Goal: Task Accomplishment & Management: Complete application form

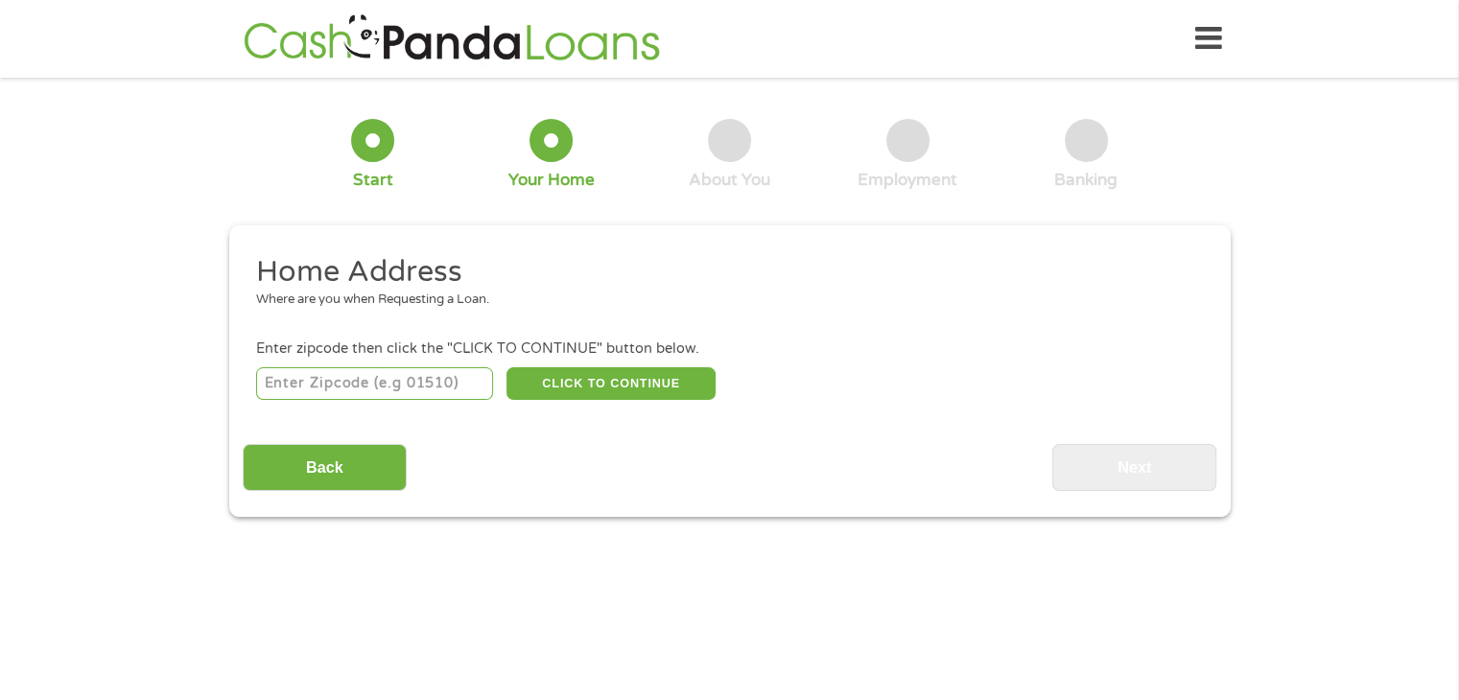
click at [417, 379] on input "number" at bounding box center [374, 383] width 237 height 33
type input "30720"
select select "[US_STATE]"
type input "30720"
click at [610, 383] on button "CLICK TO CONTINUE" at bounding box center [610, 383] width 209 height 33
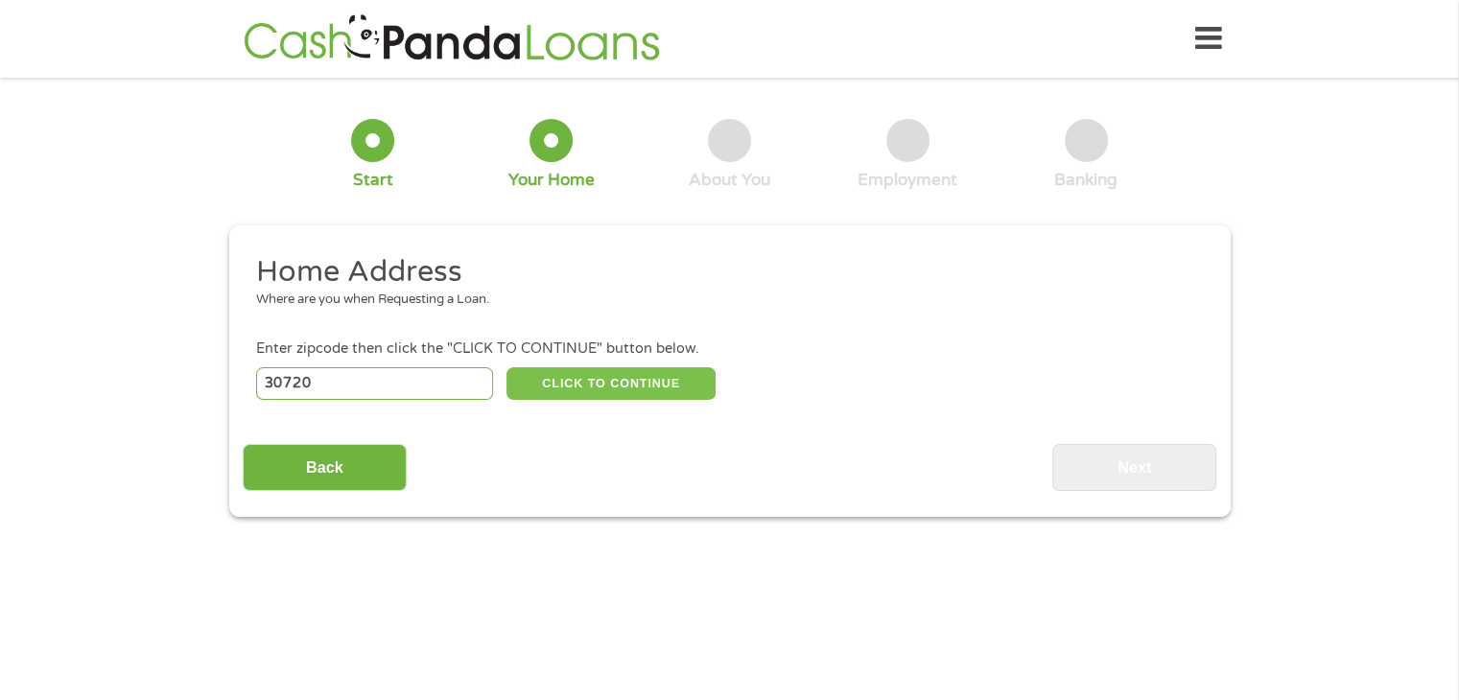
type input "30720"
type input "[PERSON_NAME]"
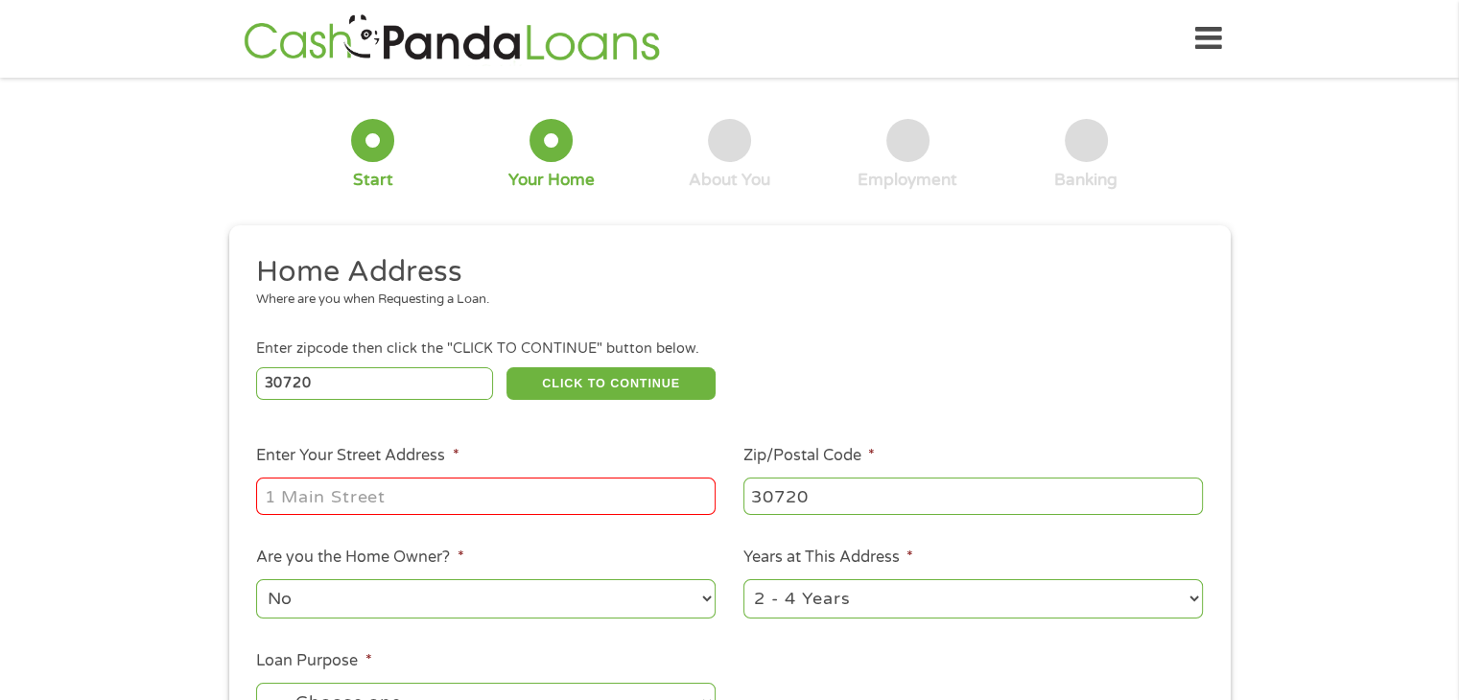
click at [614, 489] on input "Enter Your Street Address *" at bounding box center [485, 496] width 459 height 36
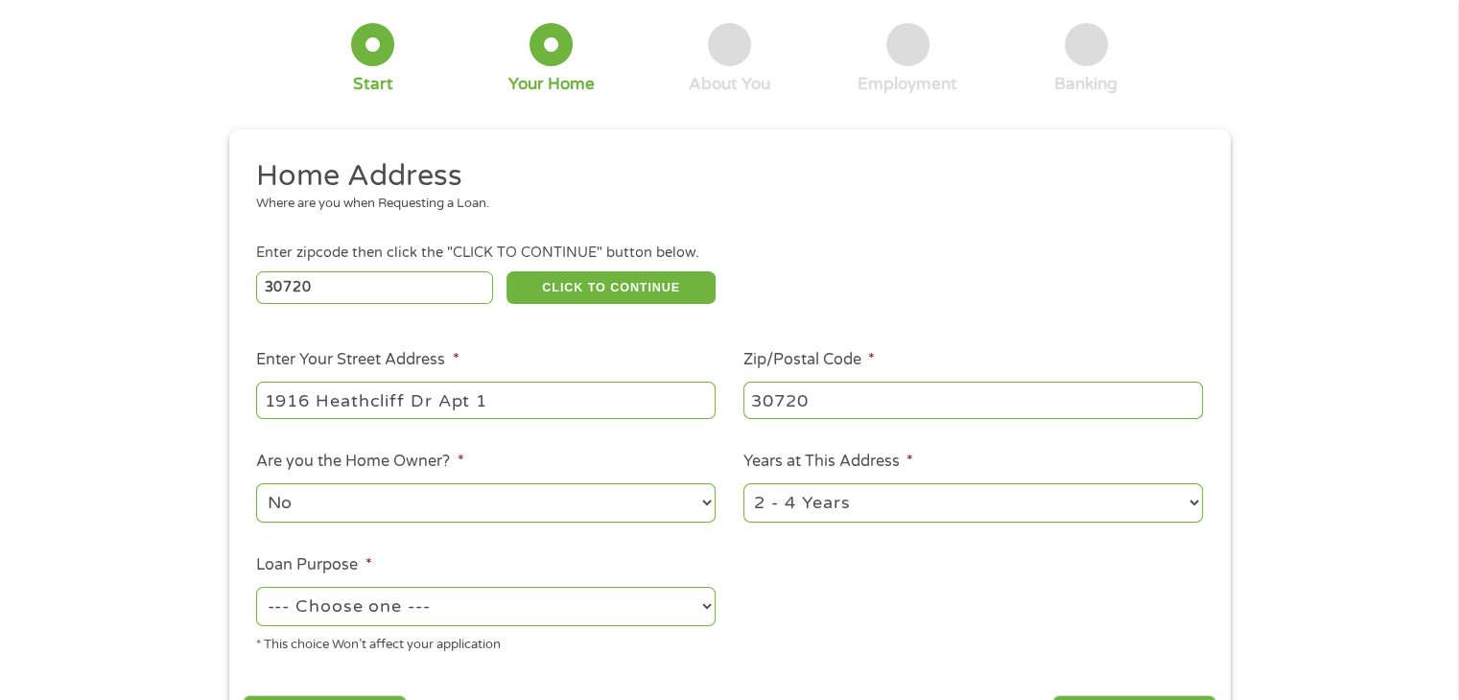
type input "1916 Heathcliff Dr Apt 1"
click at [894, 504] on select "1 Year or less 1 - 2 Years 2 - 4 Years Over 4 Years" at bounding box center [972, 502] width 459 height 39
select select "60months"
click at [743, 485] on select "1 Year or less 1 - 2 Years 2 - 4 Years Over 4 Years" at bounding box center [972, 502] width 459 height 39
click at [568, 611] on select "--- Choose one --- Pay Bills Debt Consolidation Home Improvement Major Purchase…" at bounding box center [485, 606] width 459 height 39
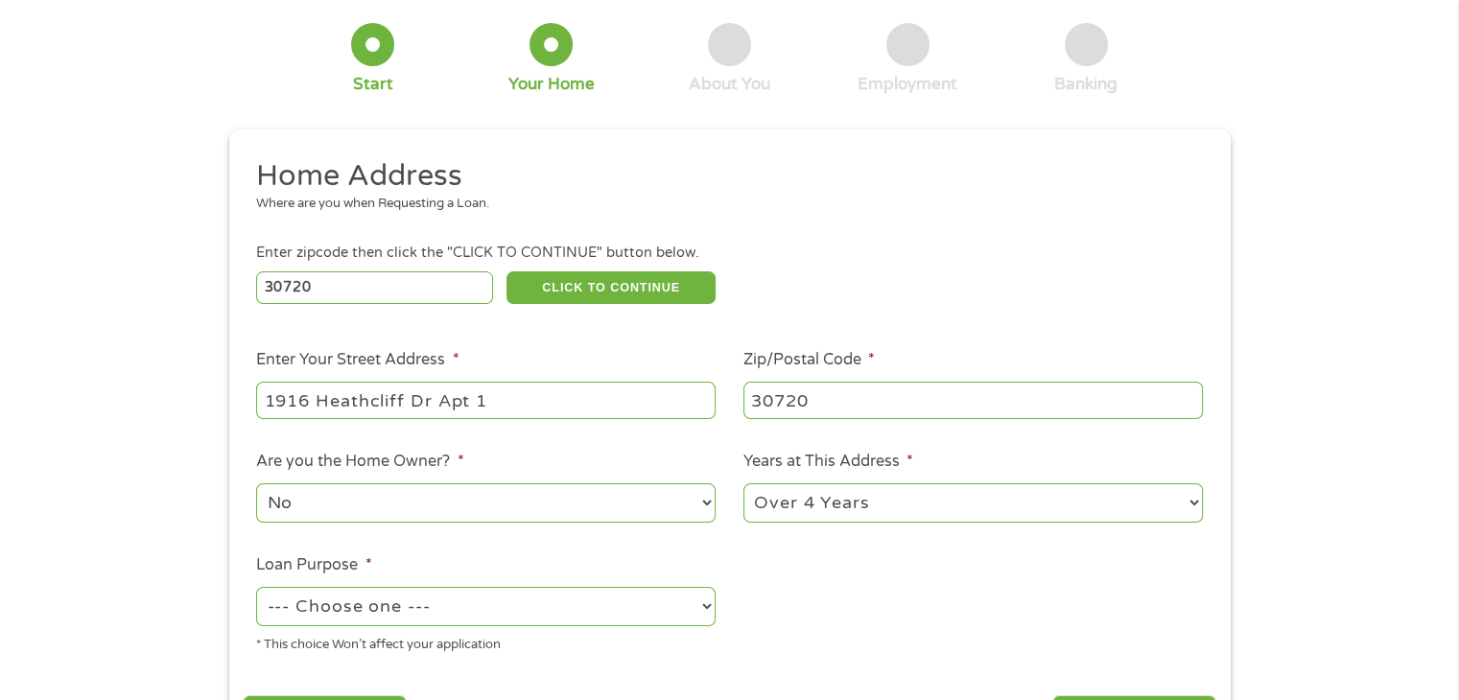
select select "medicalexpenses"
click at [256, 589] on select "--- Choose one --- Pay Bills Debt Consolidation Home Improvement Major Purchase…" at bounding box center [485, 606] width 459 height 39
click at [859, 623] on ul "Home Address Where are you when Requesting a Loan. Enter zipcode then click the…" at bounding box center [730, 413] width 974 height 512
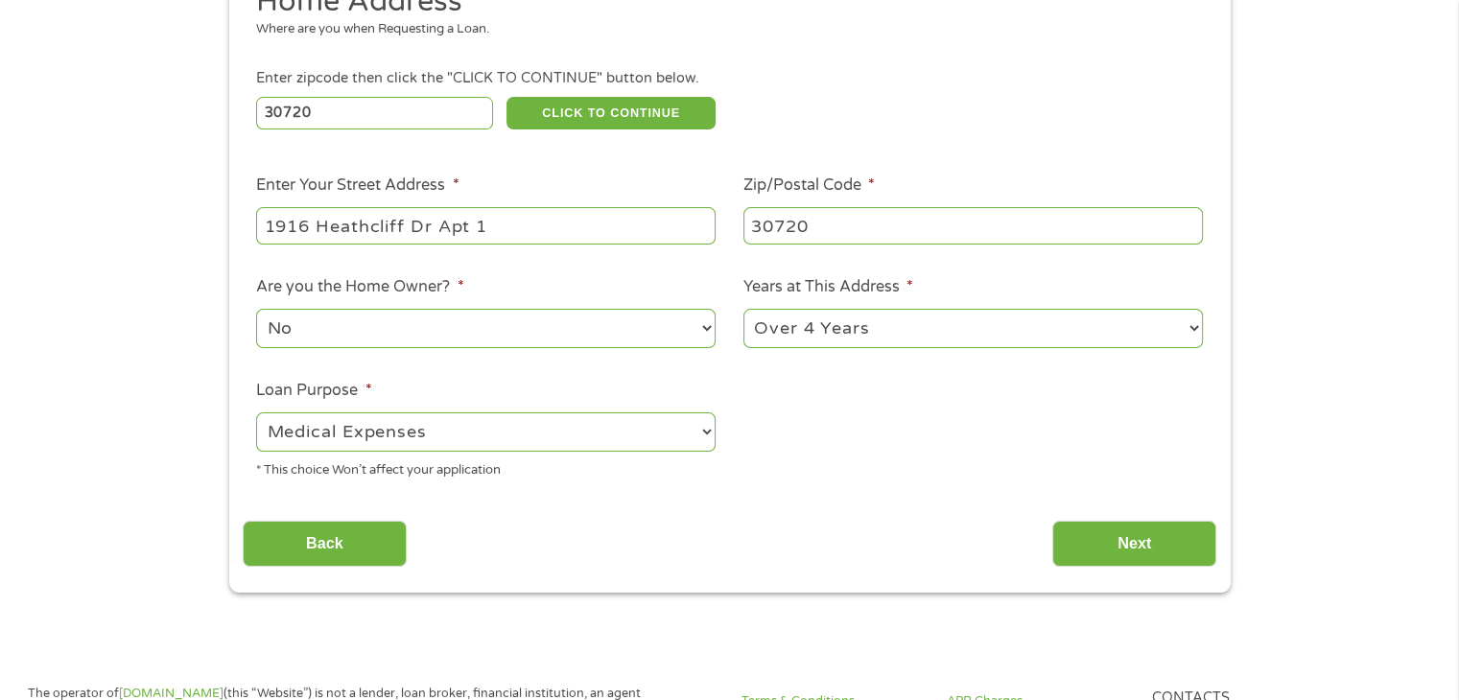
scroll to position [288, 0]
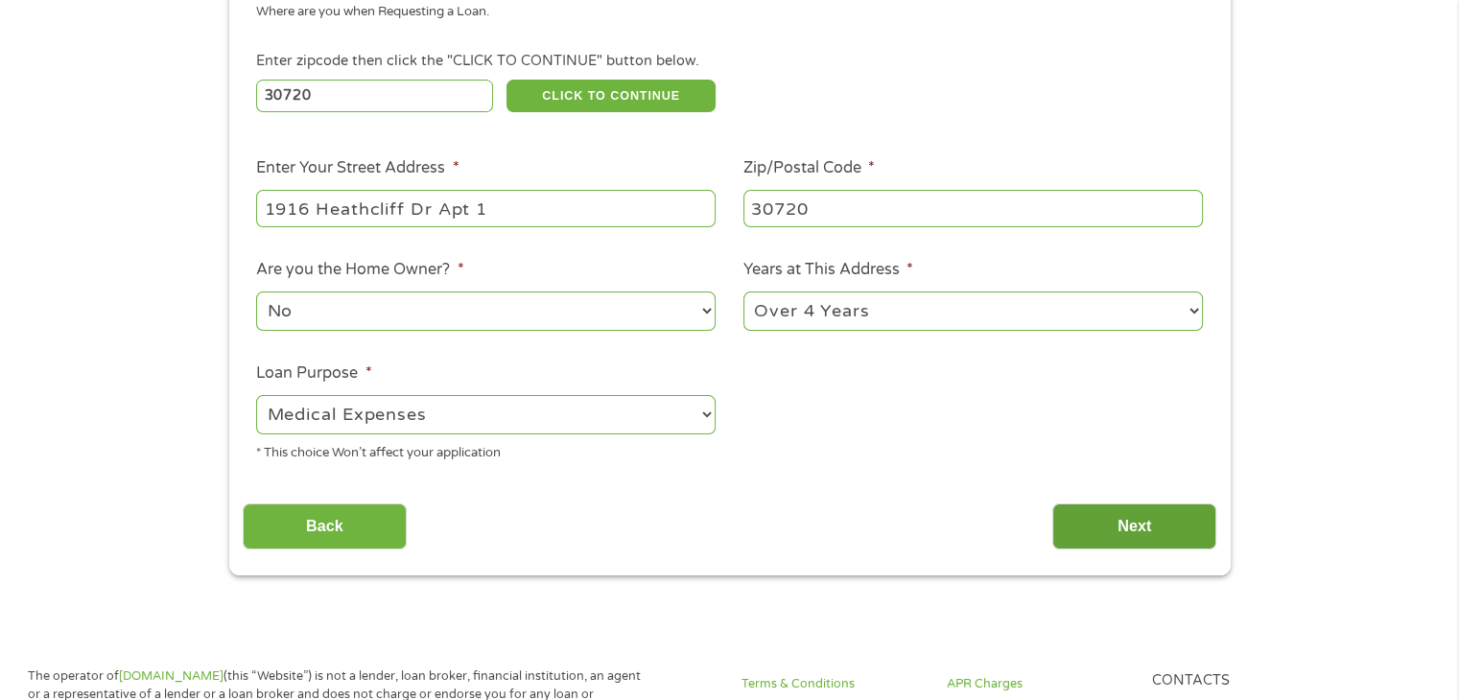
click at [1151, 529] on input "Next" at bounding box center [1134, 527] width 164 height 47
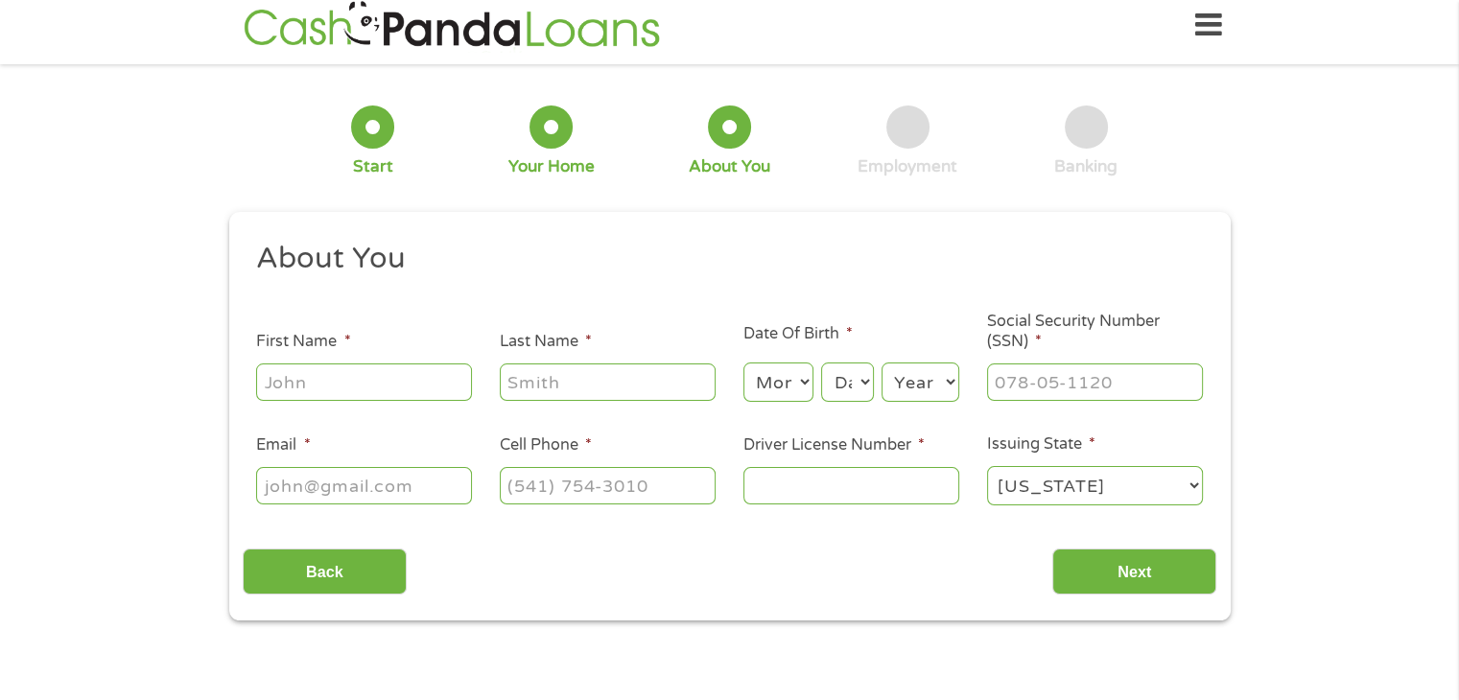
scroll to position [0, 0]
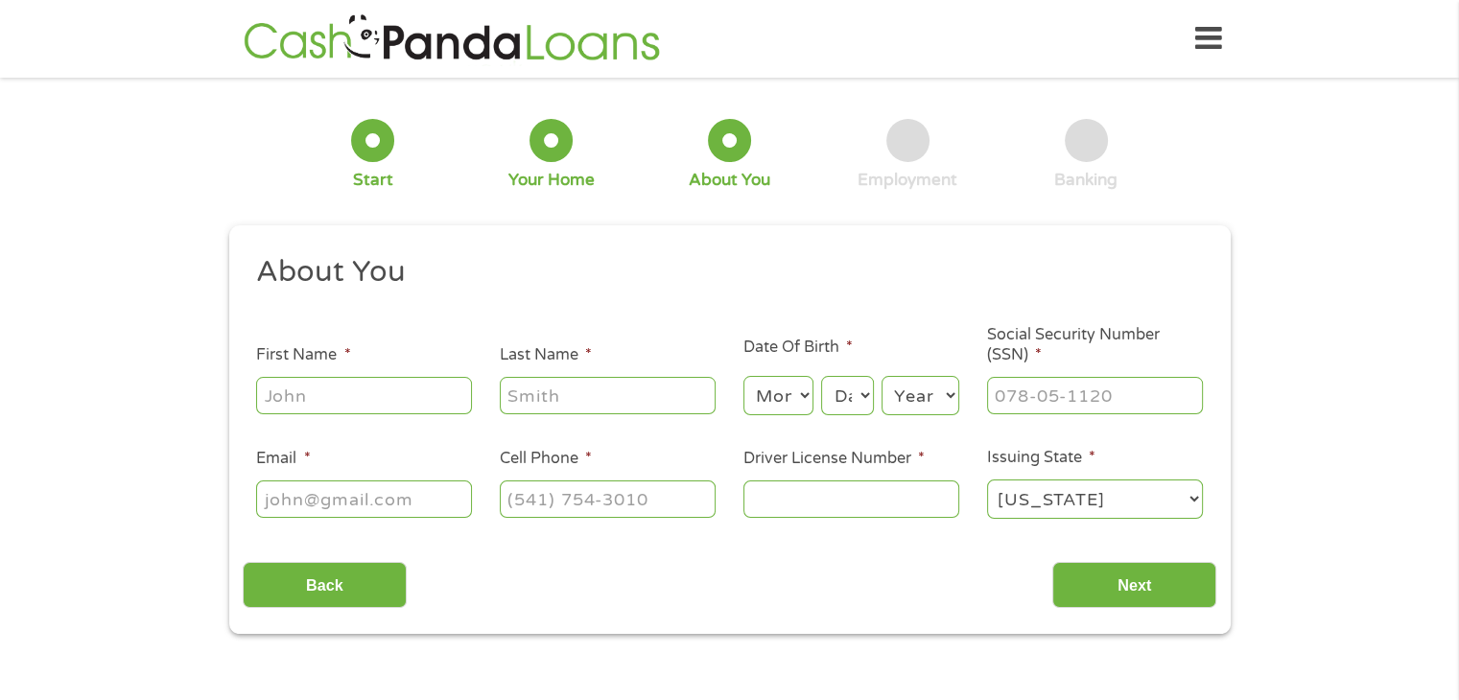
click at [453, 397] on input "First Name *" at bounding box center [364, 395] width 216 height 36
type input "De-[PERSON_NAME]"
type input "[PERSON_NAME]"
type input "[PERSON_NAME][EMAIL_ADDRESS][DOMAIN_NAME]"
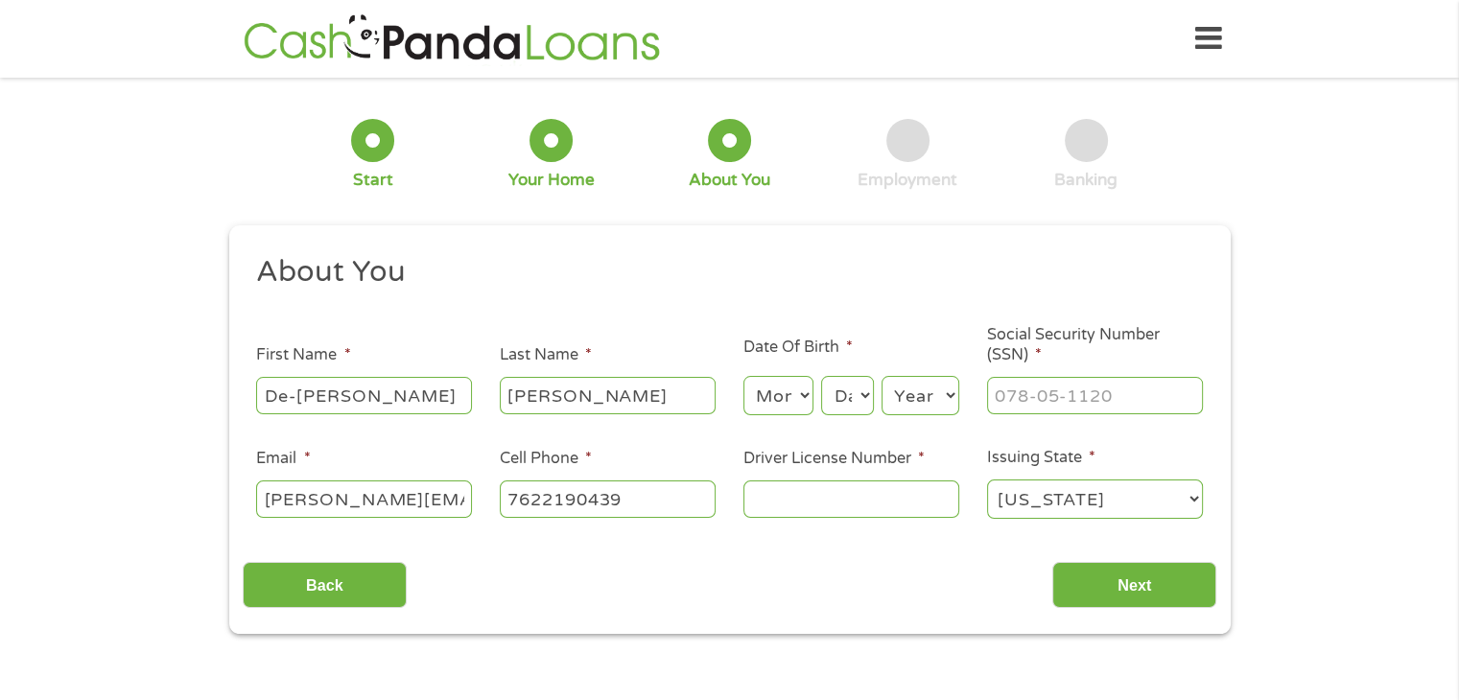
type input "[PHONE_NUMBER]"
click at [776, 398] on select "Month 1 2 3 4 5 6 7 8 9 10 11 12" at bounding box center [778, 395] width 70 height 39
select select "9"
click at [743, 377] on select "Month 1 2 3 4 5 6 7 8 9 10 11 12" at bounding box center [778, 395] width 70 height 39
click at [844, 396] on select "Day 1 2 3 4 5 6 7 8 9 10 11 12 13 14 15 16 17 18 19 20 21 22 23 24 25 26 27 28 …" at bounding box center [847, 395] width 52 height 39
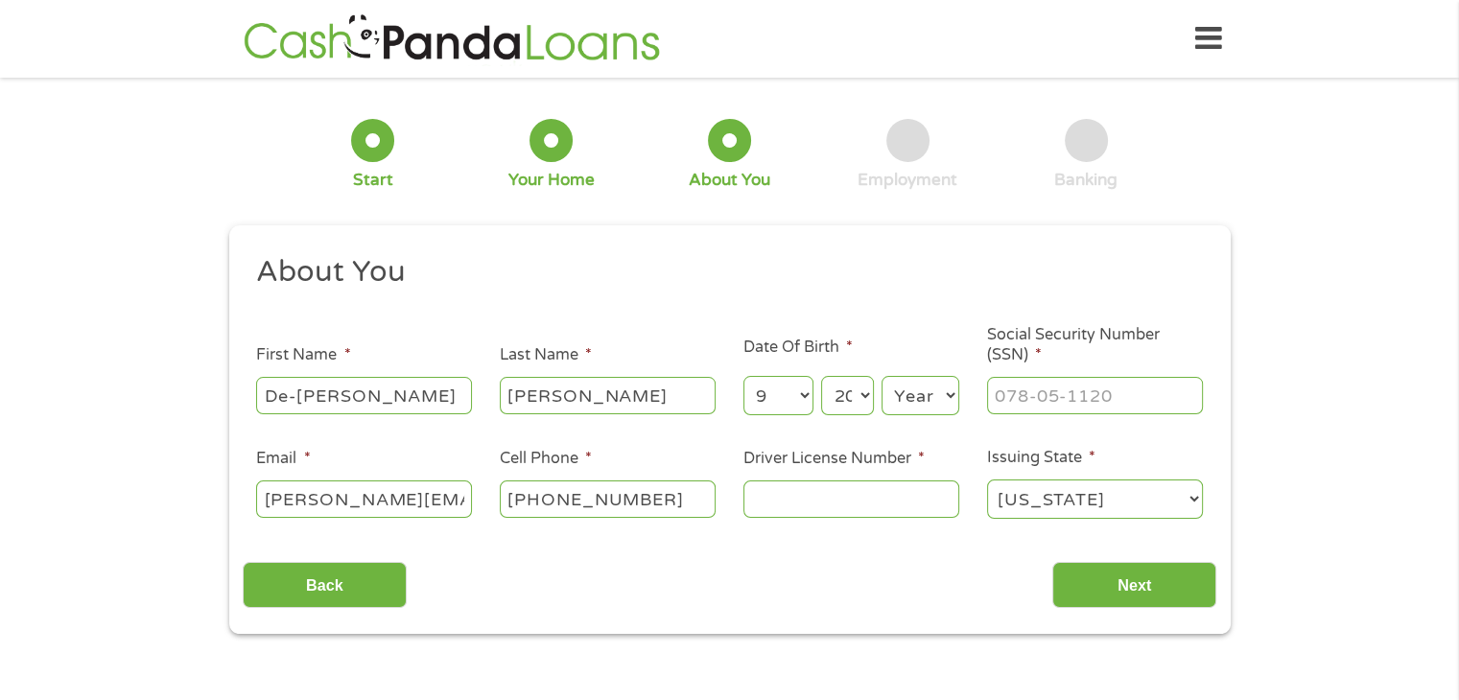
click at [821, 377] on select "Day 1 2 3 4 5 6 7 8 9 10 11 12 13 14 15 16 17 18 19 20 21 22 23 24 25 26 27 28 …" at bounding box center [847, 395] width 52 height 39
click at [848, 397] on select "Day 1 2 3 4 5 6 7 8 9 10 11 12 13 14 15 16 17 18 19 20 21 22 23 24 25 26 27 28 …" at bounding box center [847, 395] width 52 height 39
select select "20"
click at [821, 377] on select "Day 1 2 3 4 5 6 7 8 9 10 11 12 13 14 15 16 17 18 19 20 21 22 23 24 25 26 27 28 …" at bounding box center [847, 395] width 52 height 39
click at [899, 397] on select "Year [DATE] 2006 2005 2004 2003 2002 2001 2000 1999 1998 1997 1996 1995 1994 19…" at bounding box center [921, 395] width 78 height 39
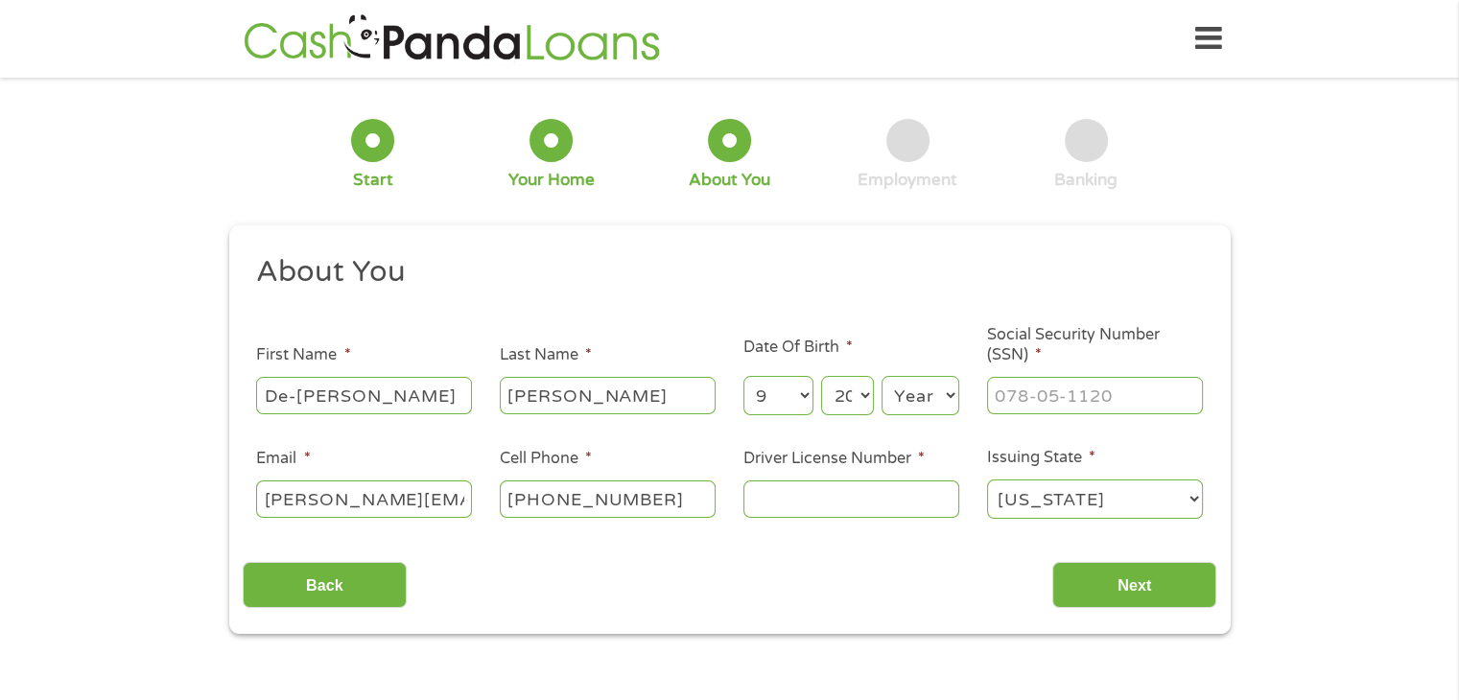
select select "1986"
click at [882, 377] on select "Year [DATE] 2006 2005 2004 2003 2002 2001 2000 1999 1998 1997 1996 1995 1994 19…" at bounding box center [921, 395] width 78 height 39
type input "254-67-3884"
click at [840, 511] on input "Driver License Number *" at bounding box center [851, 499] width 216 height 36
type input "049382487"
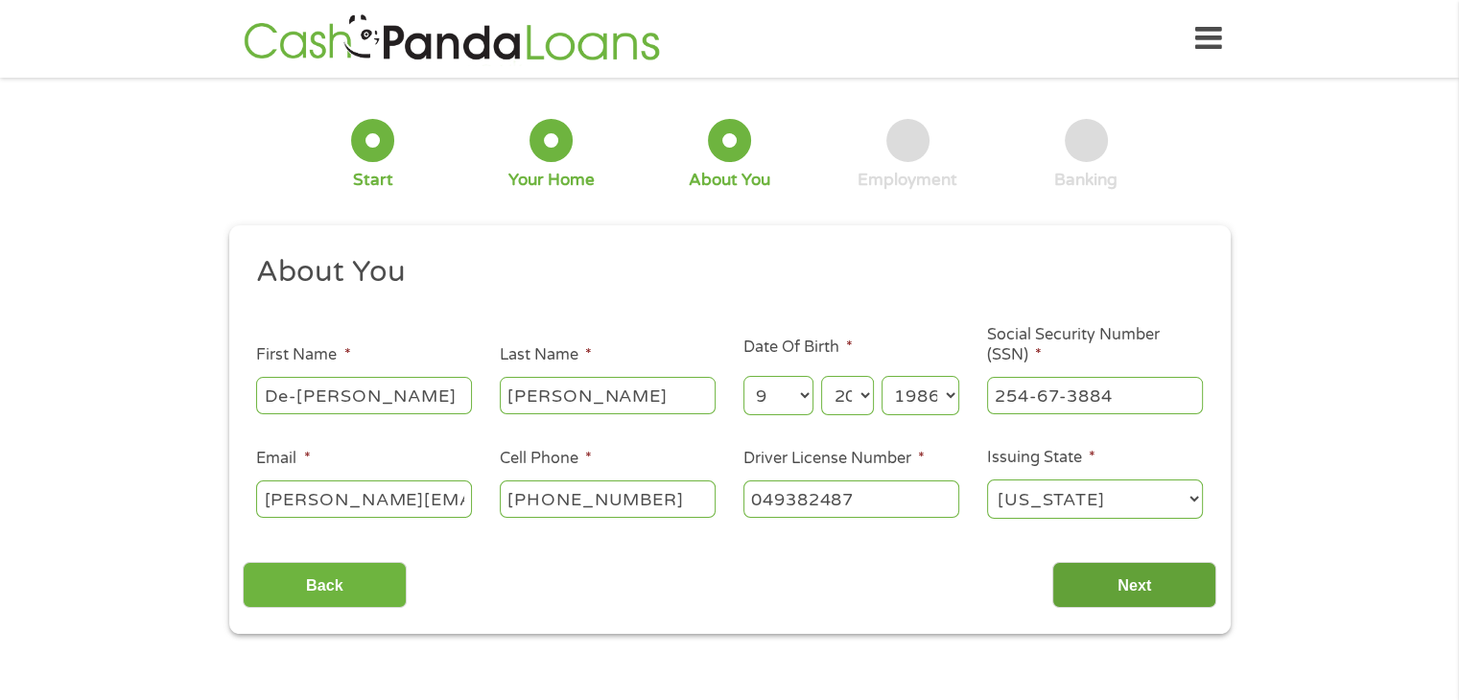
click at [1164, 592] on input "Next" at bounding box center [1134, 585] width 164 height 47
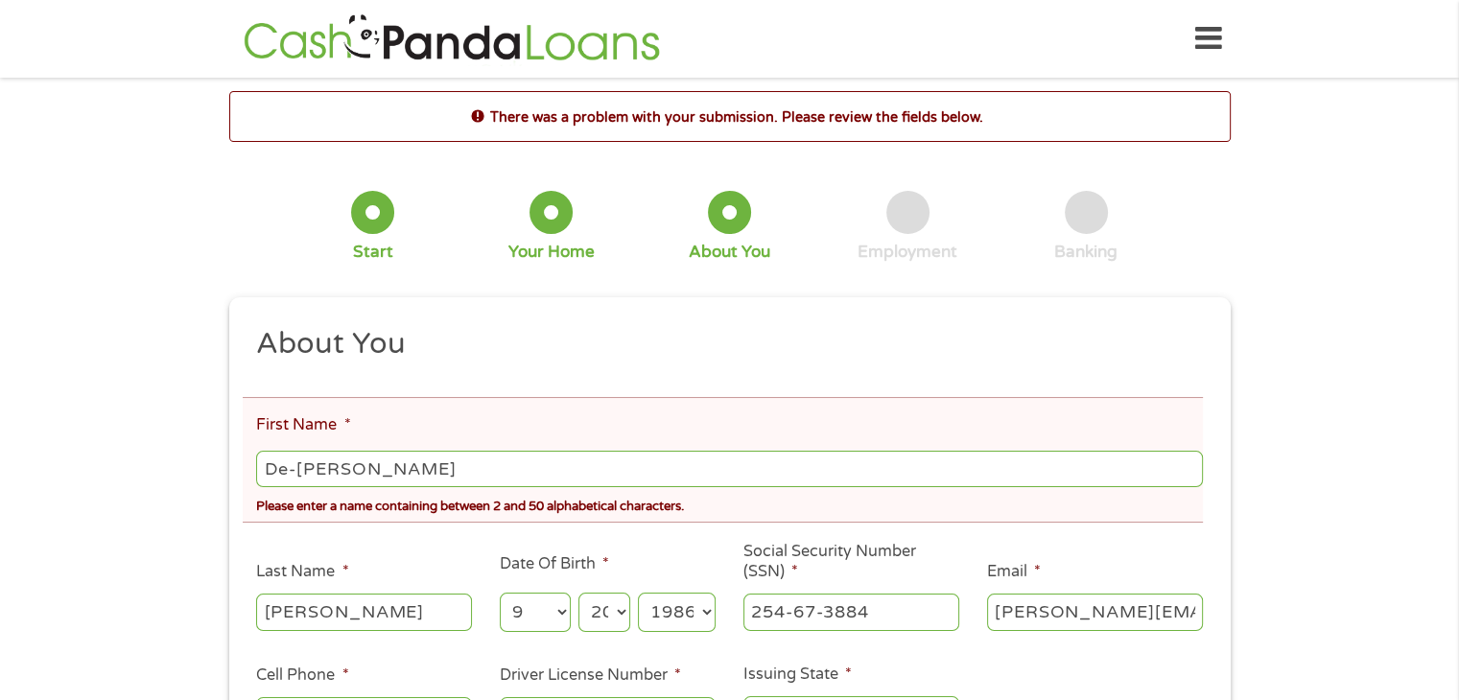
scroll to position [8, 8]
click at [295, 472] on input "De-[PERSON_NAME]" at bounding box center [729, 469] width 946 height 36
type input "[PERSON_NAME]"
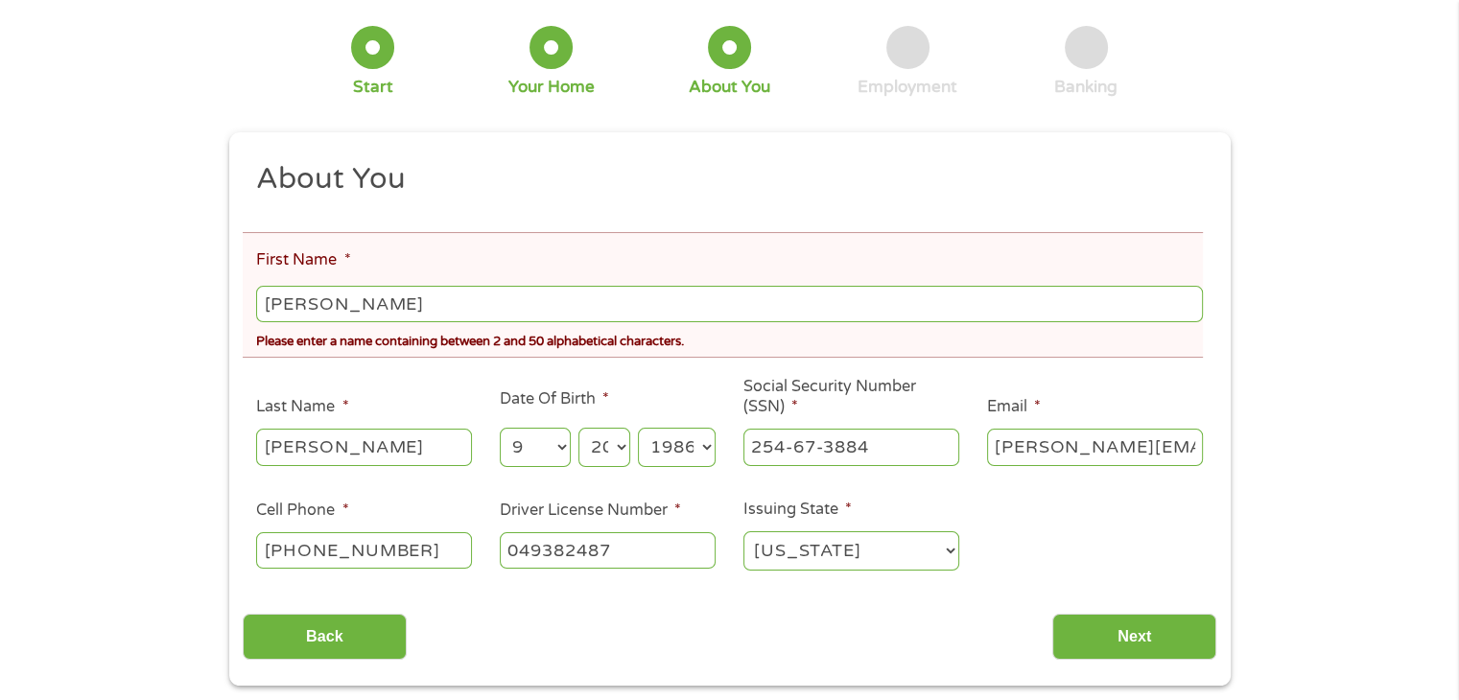
scroll to position [192, 0]
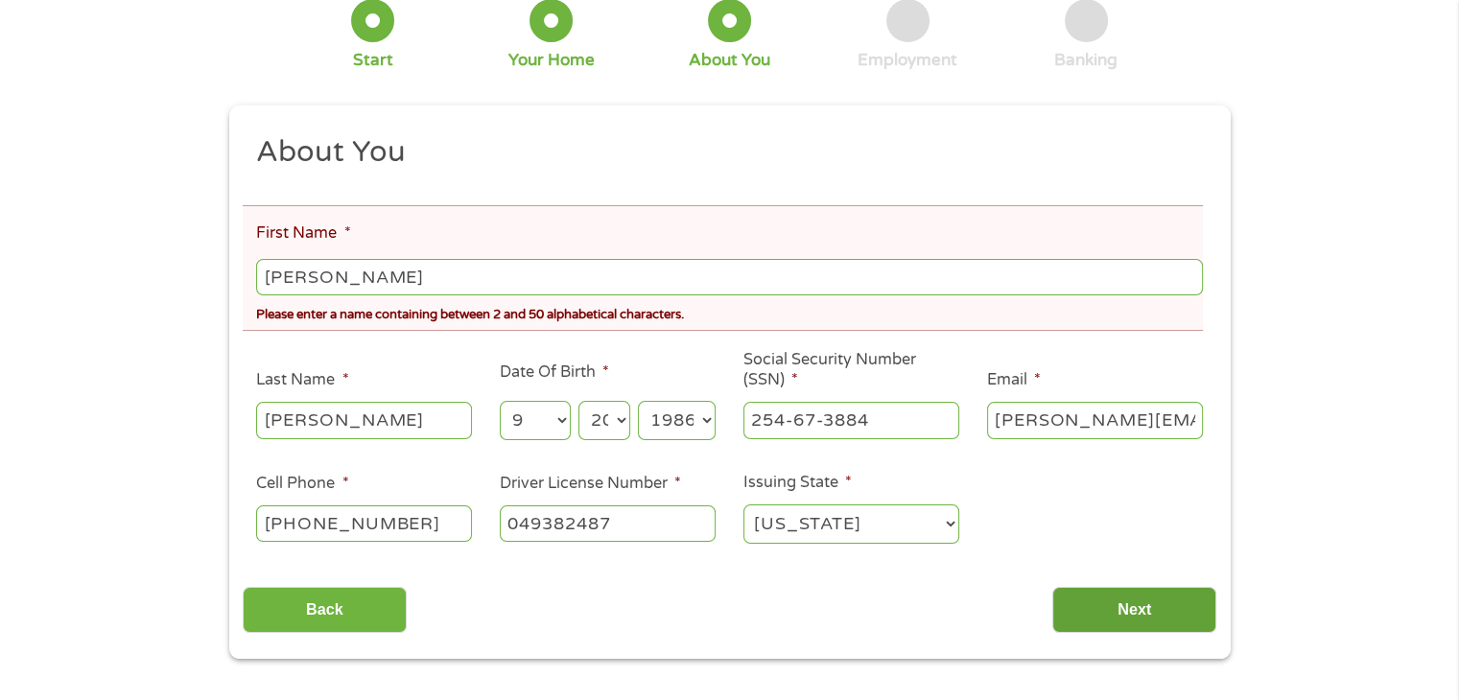
click at [1100, 619] on input "Next" at bounding box center [1134, 610] width 164 height 47
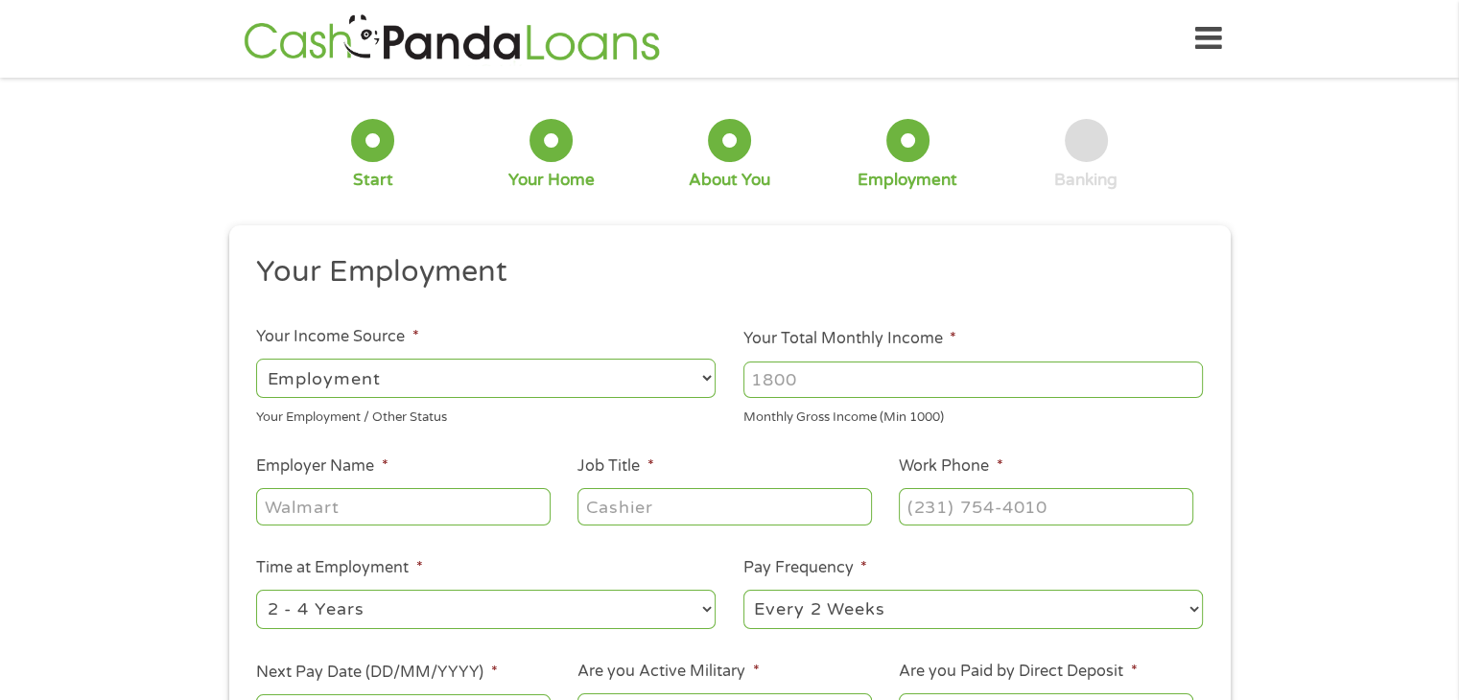
scroll to position [0, 0]
click at [827, 375] on input "Your Total Monthly Income *" at bounding box center [972, 380] width 459 height 36
type input "4200"
click at [470, 505] on input "Employer Name *" at bounding box center [403, 506] width 294 height 36
type input "[PERSON_NAME]"
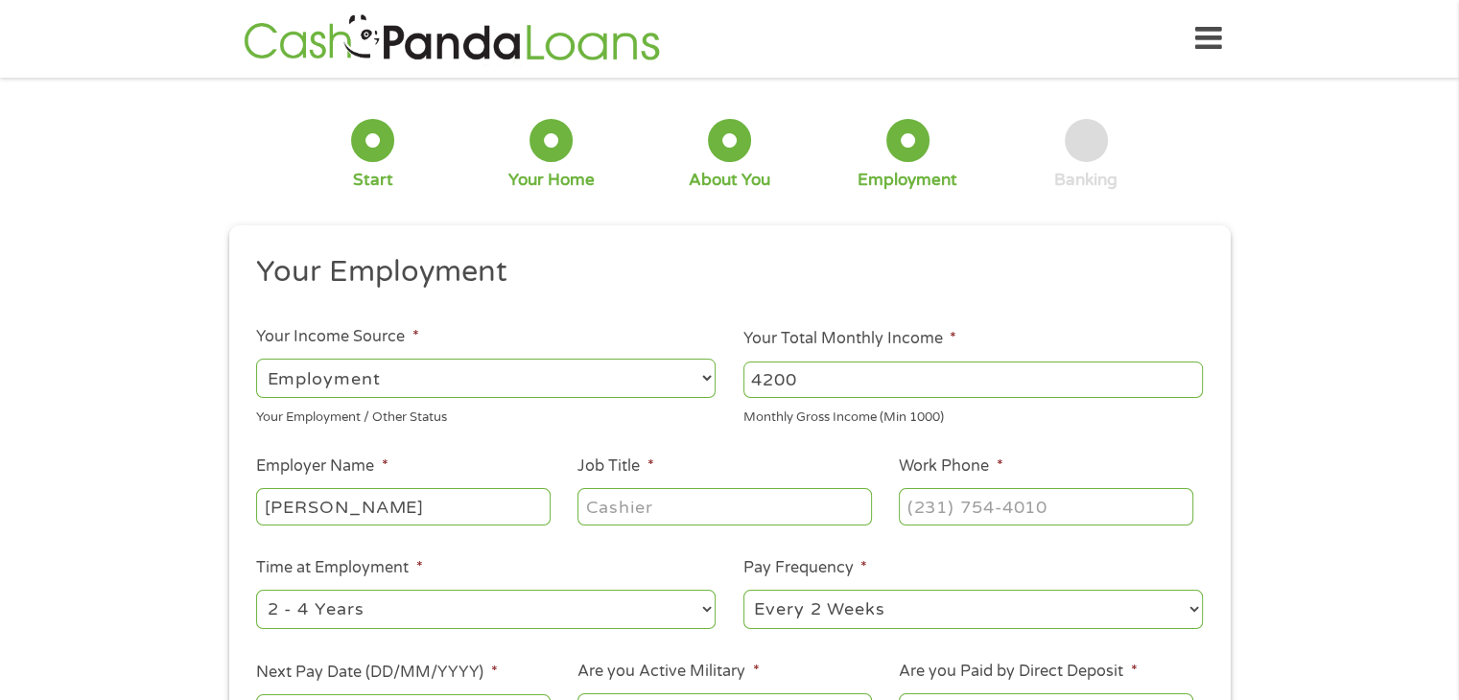
click at [618, 518] on input "Job Title *" at bounding box center [724, 506] width 294 height 36
type input "Executive Assistant"
type input "(___) ___-____"
click at [924, 505] on input "(___) ___-____" at bounding box center [1046, 506] width 294 height 36
type input "(___) ___-____"
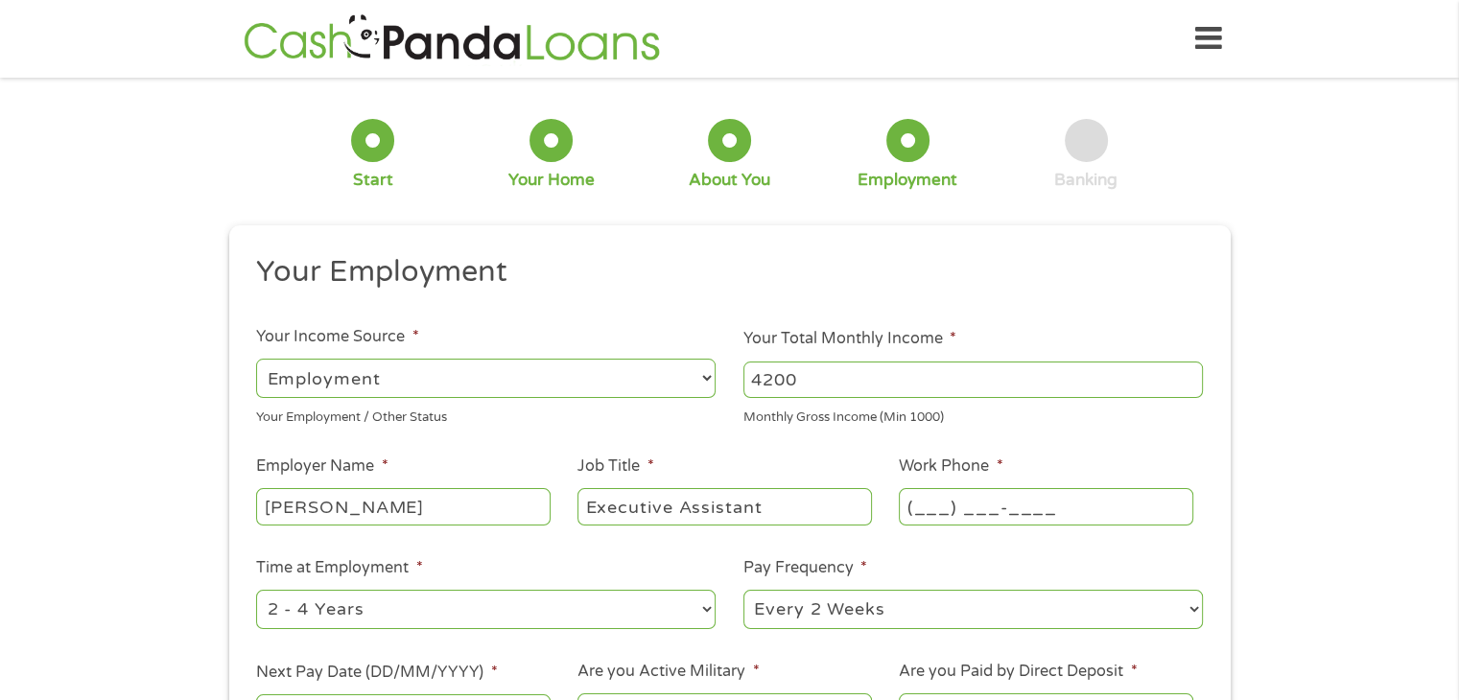
click at [914, 505] on input "(___) ___-____" at bounding box center [1046, 506] width 294 height 36
type input "(___) ___-____"
type input "(802) 521-____"
click at [1066, 507] on input "[PHONE_NUMBER]" at bounding box center [1046, 506] width 294 height 36
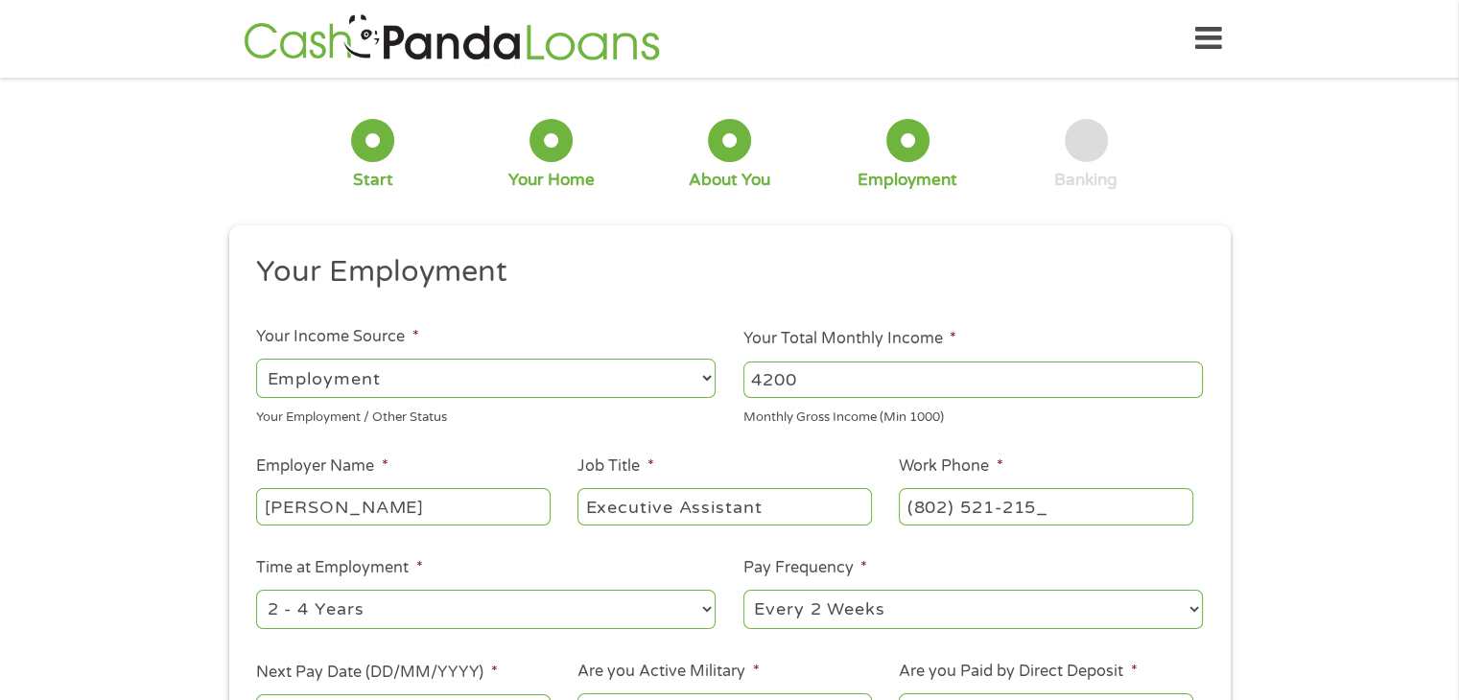
type input "[PHONE_NUMBER]"
click at [709, 613] on select "--- Choose one --- 1 Year or less 1 - 2 Years 2 - 4 Years Over 4 Years" at bounding box center [485, 609] width 459 height 39
select select "24months"
click at [256, 591] on select "--- Choose one --- 1 Year or less 1 - 2 Years 2 - 4 Years Over 4 Years" at bounding box center [485, 609] width 459 height 39
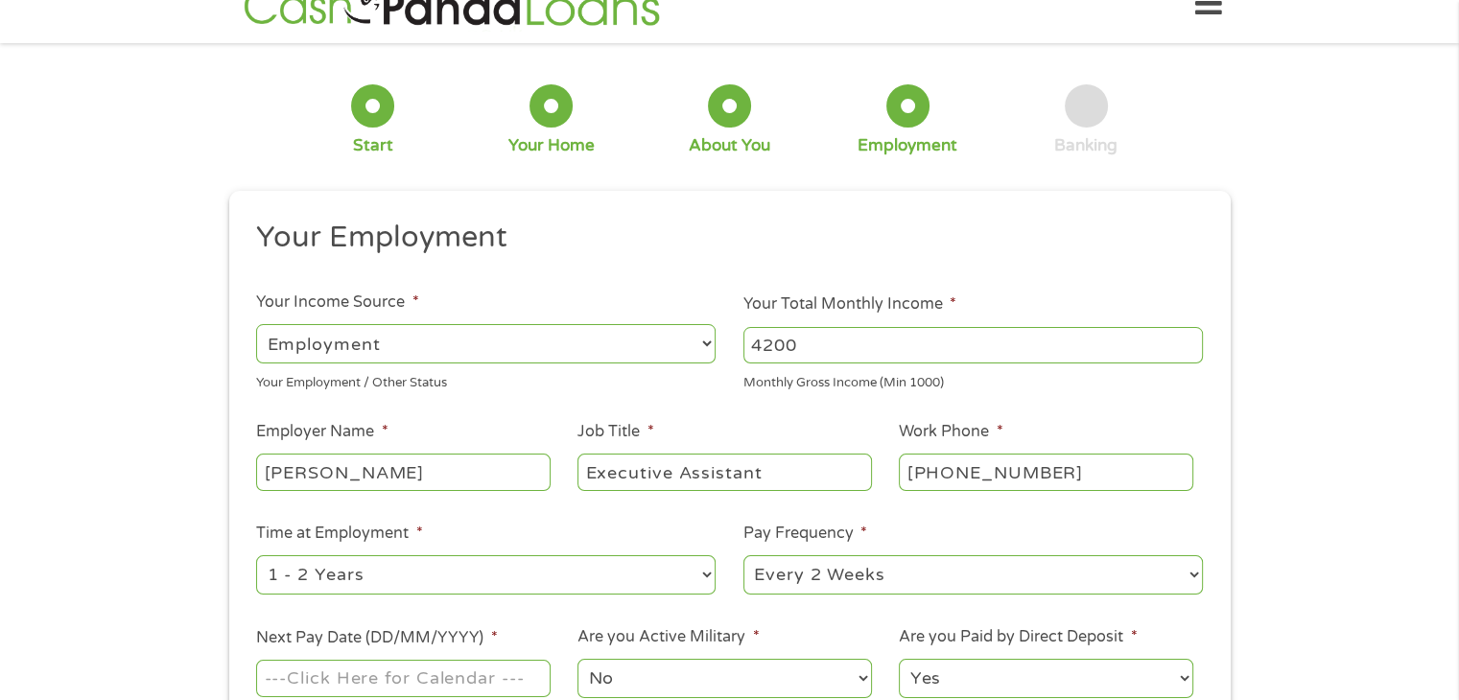
scroll to position [96, 0]
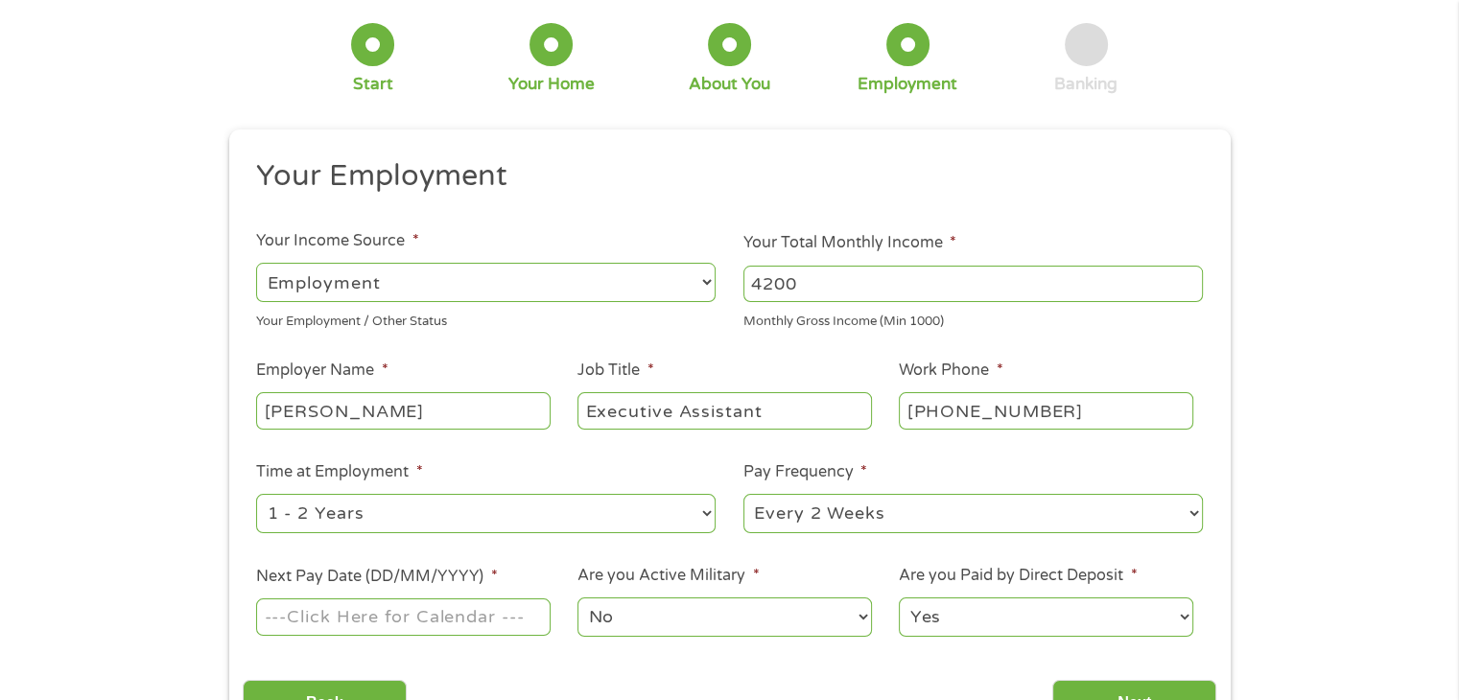
click at [813, 516] on select "--- Choose one --- Every 2 Weeks Every Week Monthly Semi-Monthly" at bounding box center [972, 513] width 459 height 39
select select "weekly"
click at [743, 495] on select "--- Choose one --- Every 2 Weeks Every Week Monthly Semi-Monthly" at bounding box center [972, 513] width 459 height 39
click at [307, 616] on input "Next Pay Date (DD/MM/YYYY) *" at bounding box center [403, 617] width 294 height 36
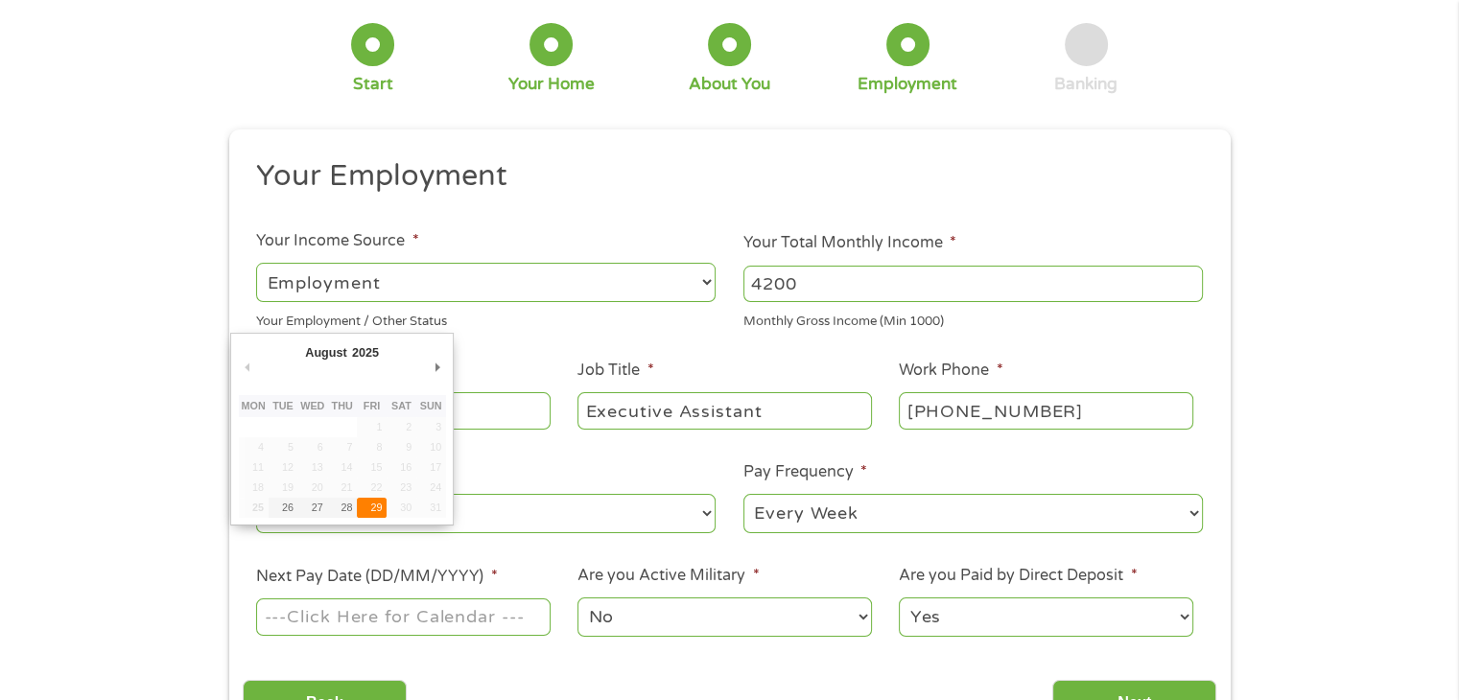
type input "[DATE]"
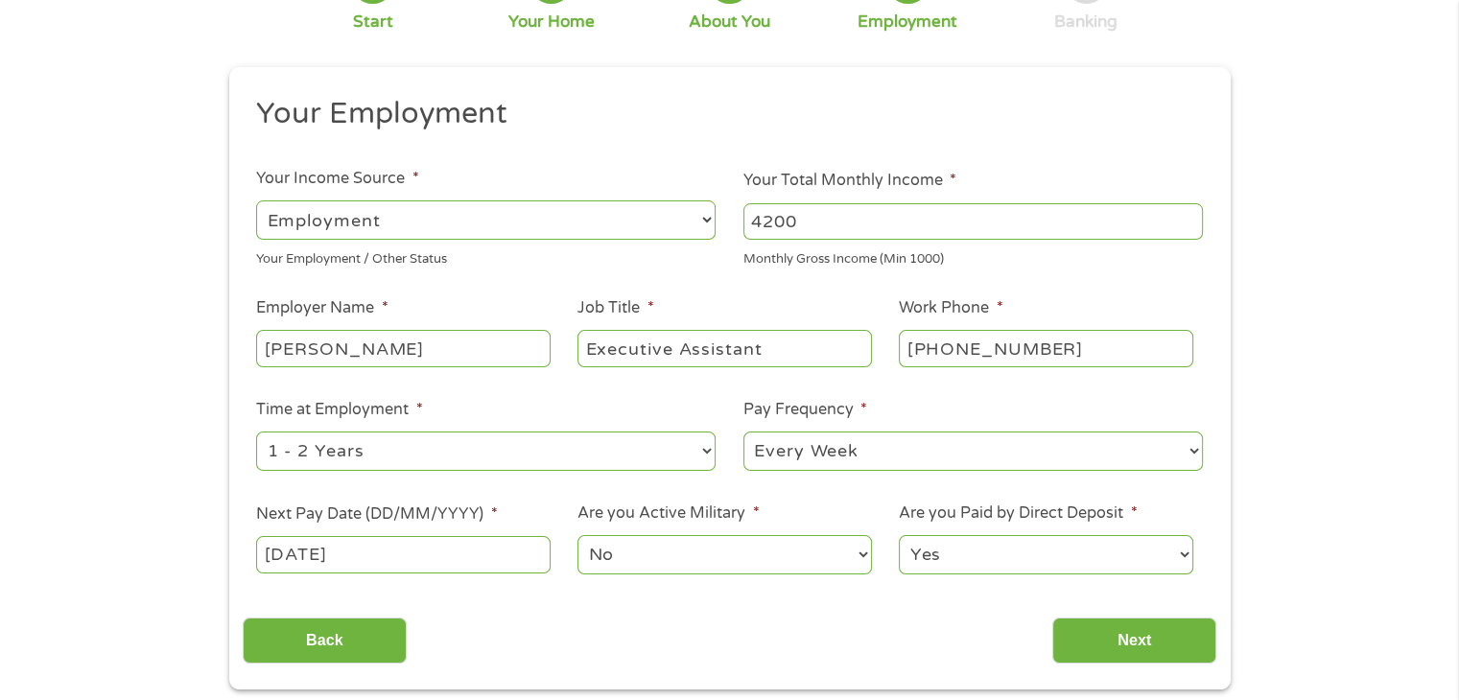
scroll to position [192, 0]
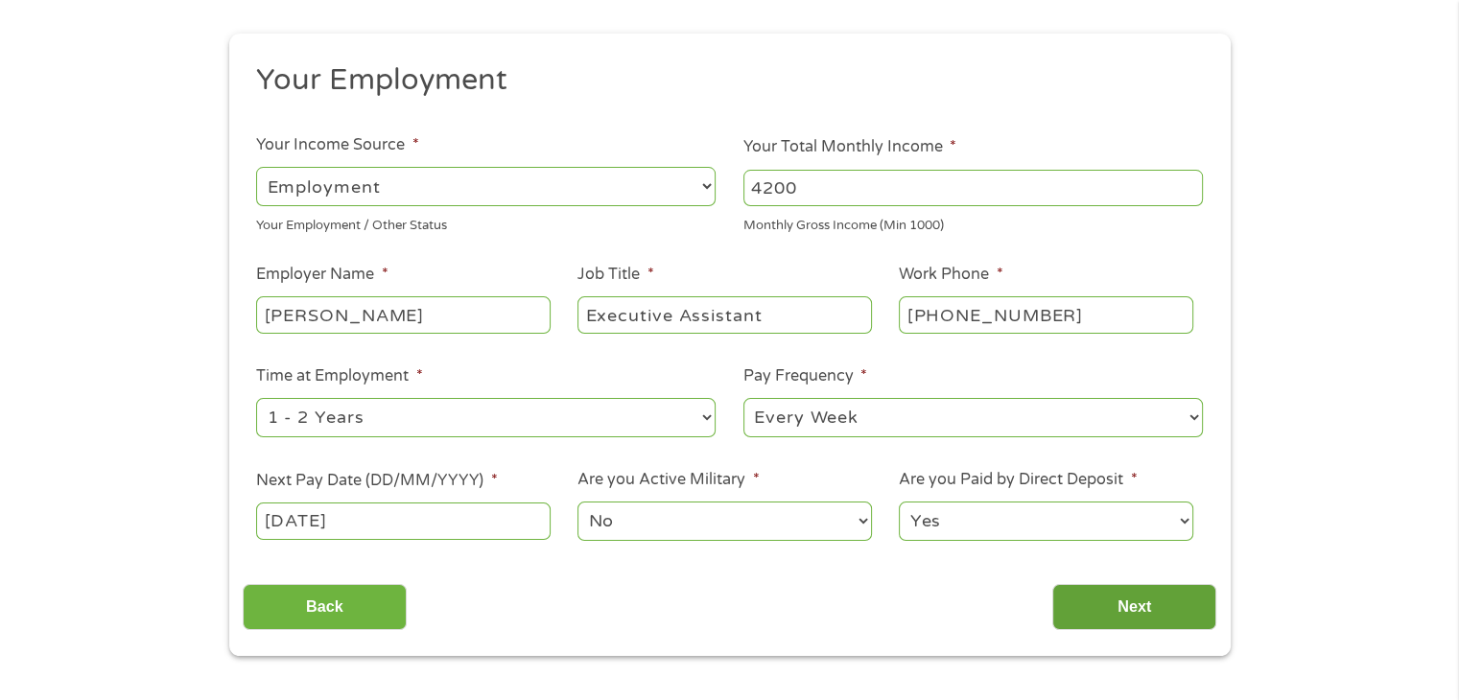
click at [1092, 612] on input "Next" at bounding box center [1134, 607] width 164 height 47
click at [1151, 600] on input "Next" at bounding box center [1134, 607] width 164 height 47
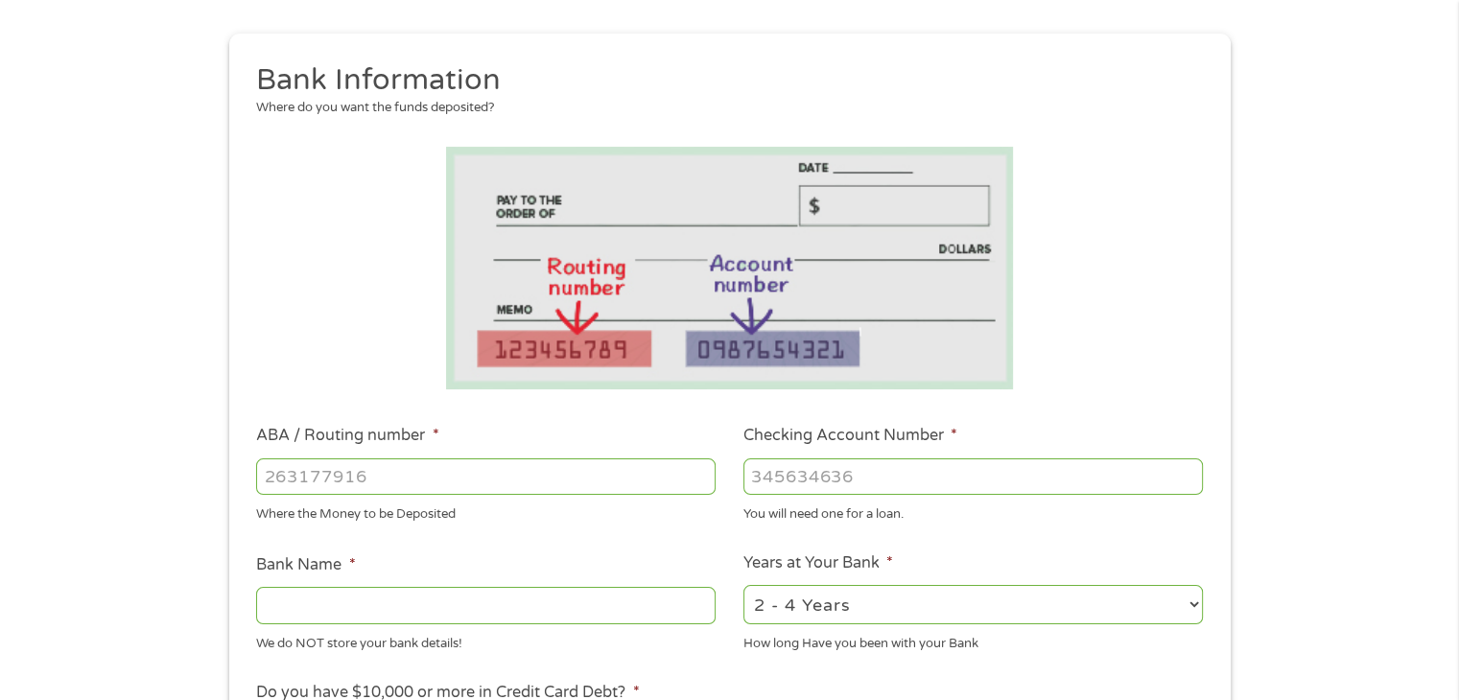
click at [343, 472] on input "ABA / Routing number *" at bounding box center [485, 476] width 459 height 36
type input "031101279"
type input "THE BANCORP BANK"
type input "031101279"
click at [790, 474] on input "Checking Account Number *" at bounding box center [972, 476] width 459 height 36
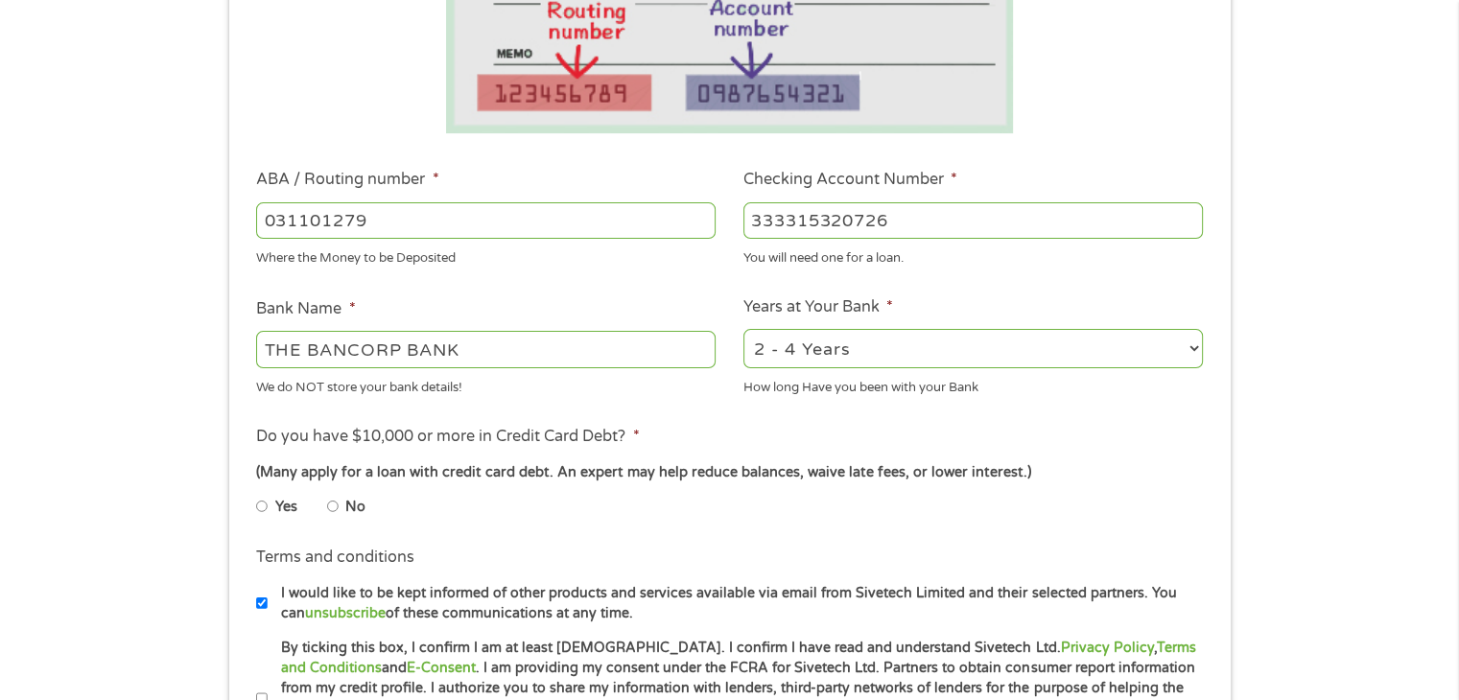
scroll to position [480, 0]
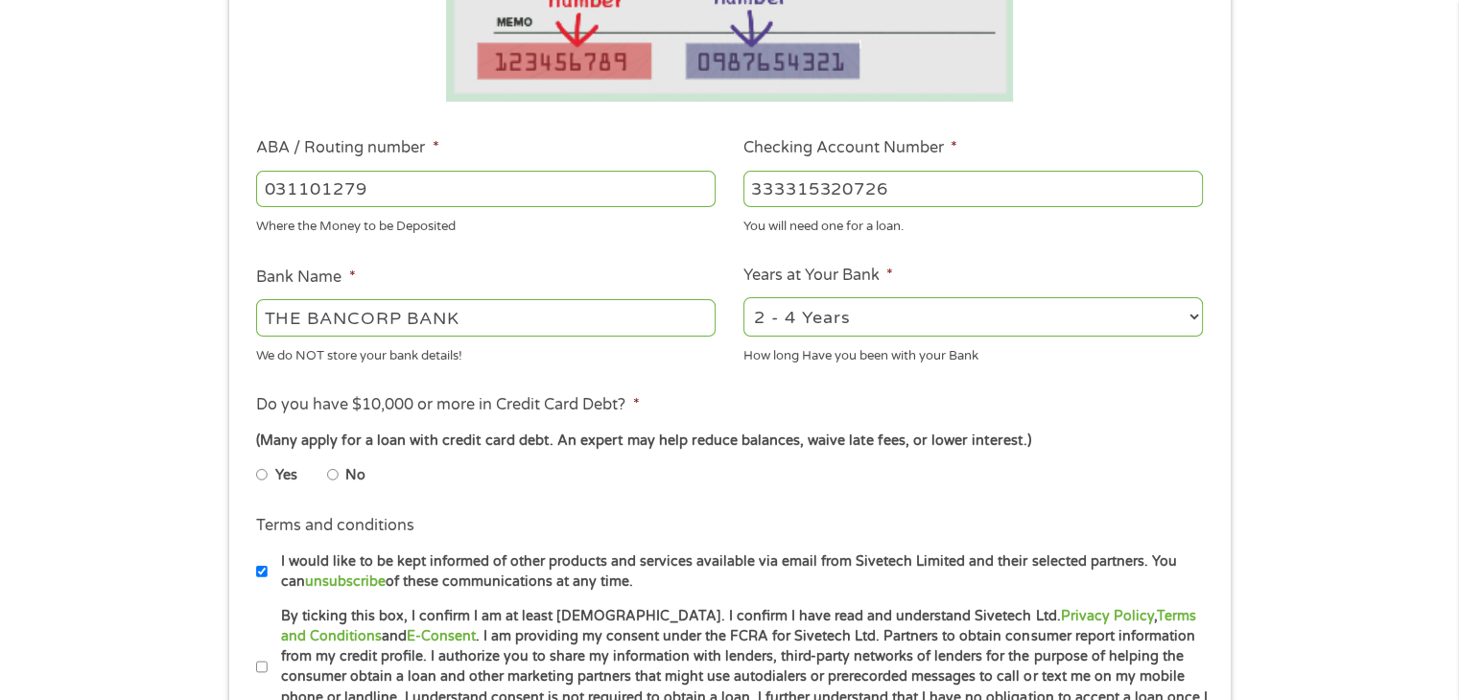
type input "333315320726"
click at [329, 478] on input "No" at bounding box center [333, 474] width 12 height 31
radio input "true"
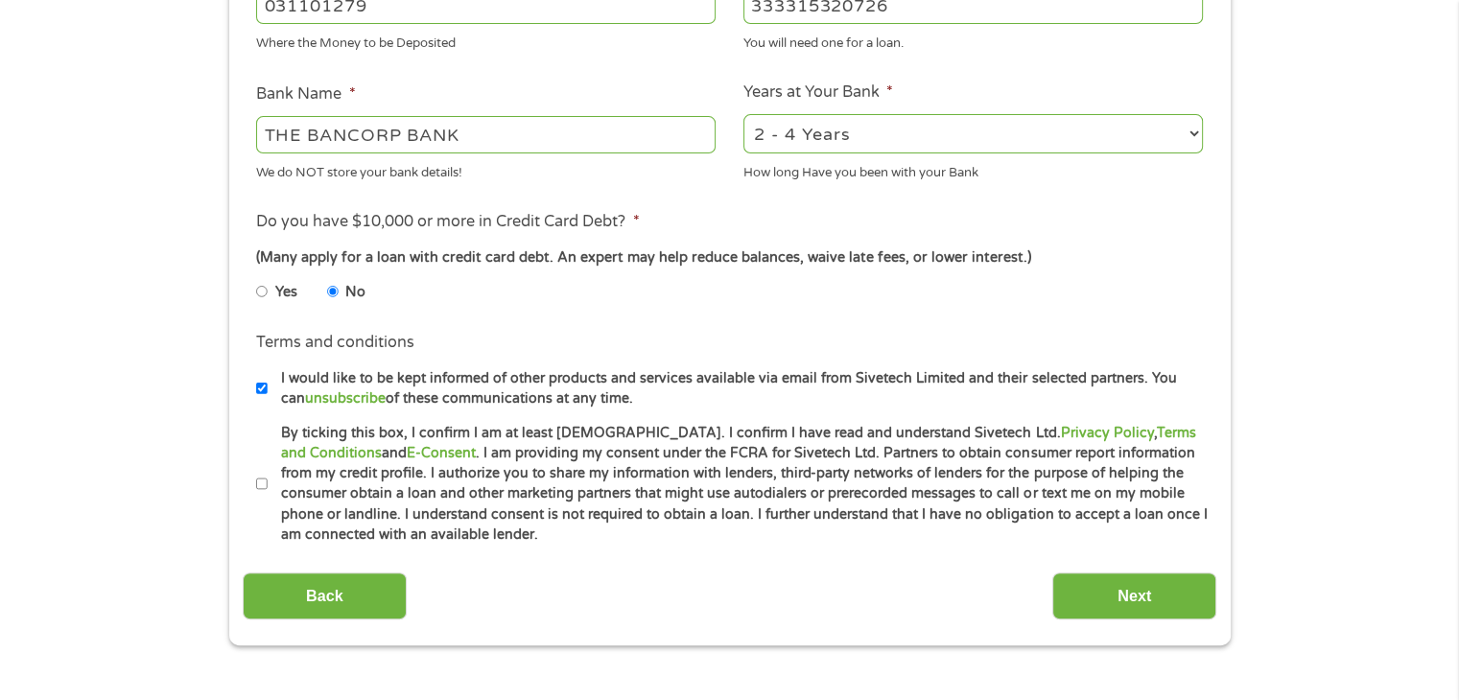
scroll to position [671, 0]
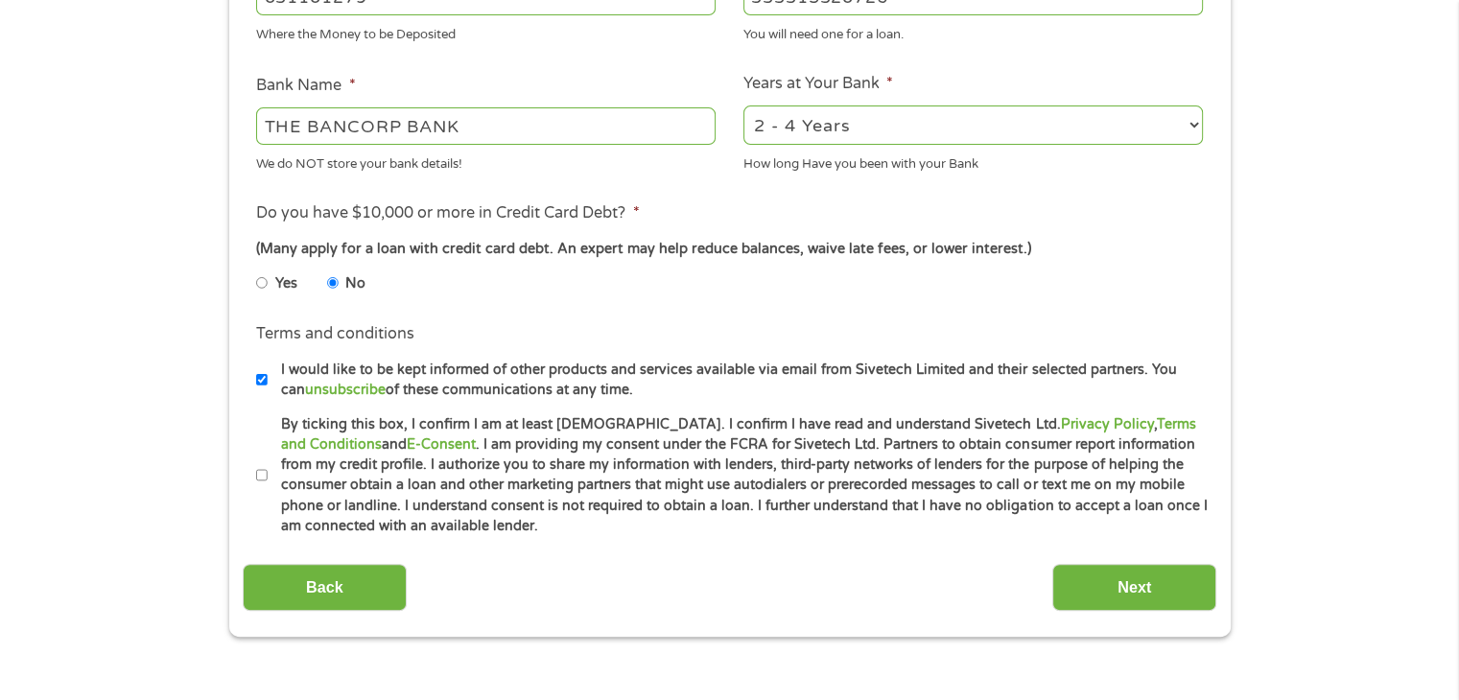
click at [265, 476] on input "By ticking this box, I confirm I am at least [DEMOGRAPHIC_DATA]. I confirm I ha…" at bounding box center [262, 475] width 12 height 31
checkbox input "true"
click at [1143, 588] on input "Next" at bounding box center [1134, 587] width 164 height 47
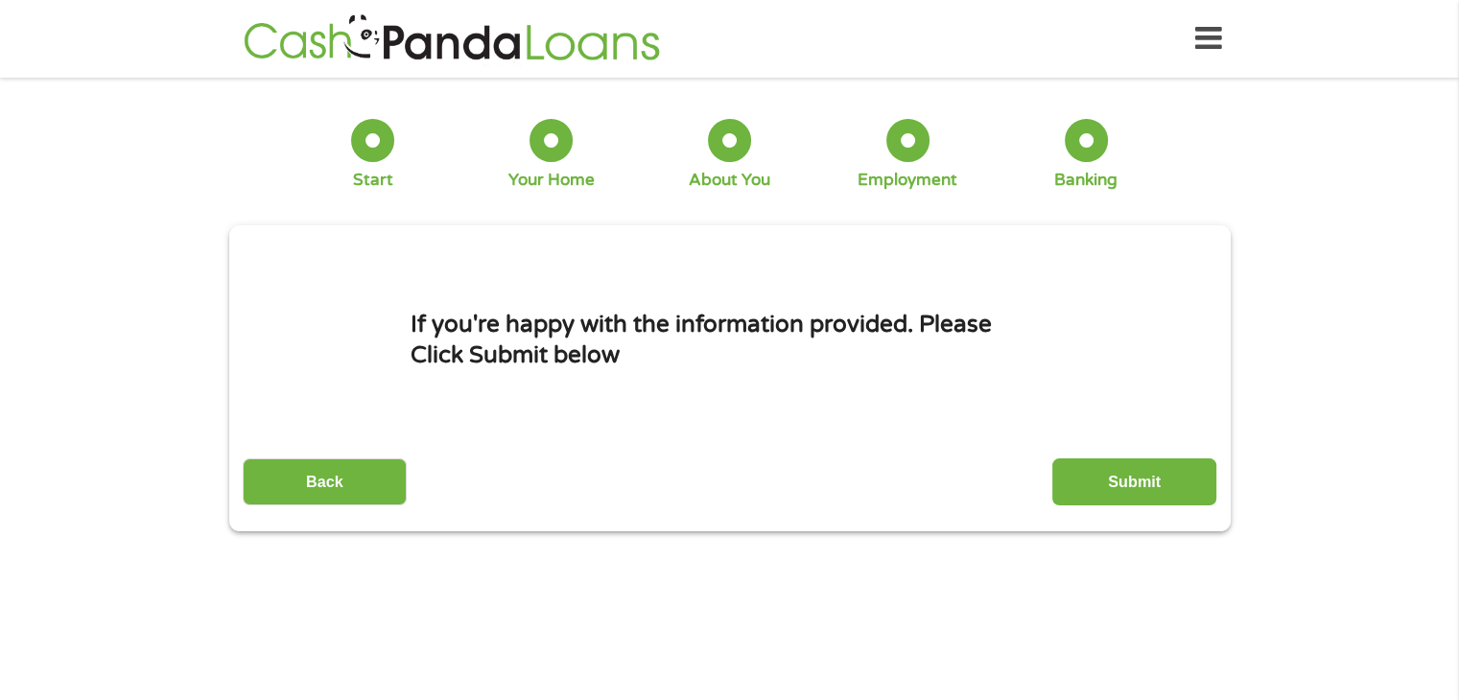
scroll to position [0, 0]
click at [1168, 486] on input "Submit" at bounding box center [1134, 481] width 164 height 47
